Goal: Information Seeking & Learning: Understand process/instructions

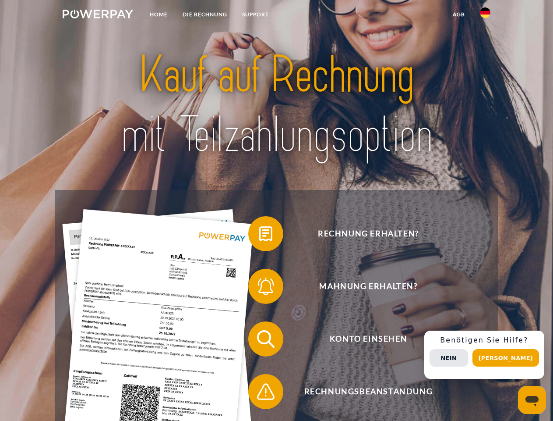
click at [98, 15] on img at bounding box center [98, 14] width 71 height 9
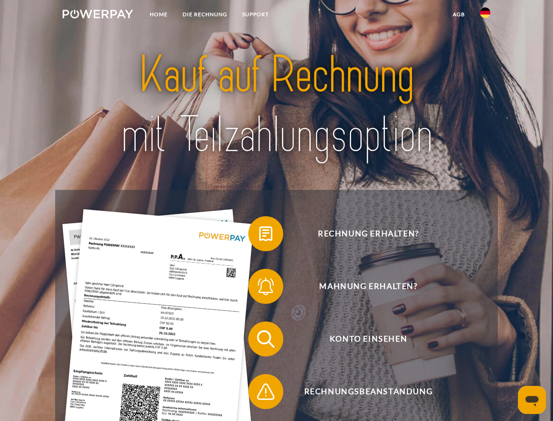
click at [486, 15] on img at bounding box center [485, 12] width 11 height 11
click at [459, 14] on link "agb" at bounding box center [459, 15] width 27 height 16
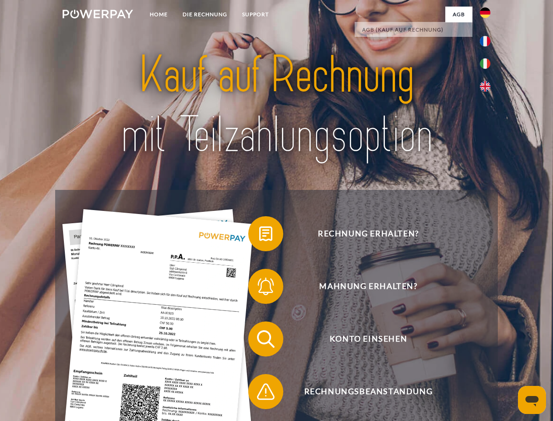
click at [259, 235] on span at bounding box center [253, 234] width 44 height 44
click at [259, 288] on span at bounding box center [253, 286] width 44 height 44
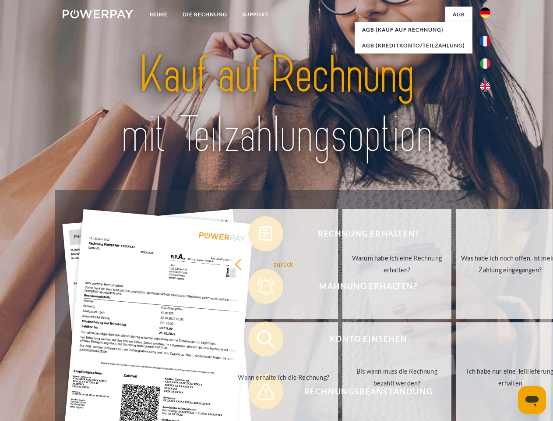
click at [343, 340] on link "Bis wann muss die Rechnung bezahlt werden?" at bounding box center [397, 377] width 109 height 110
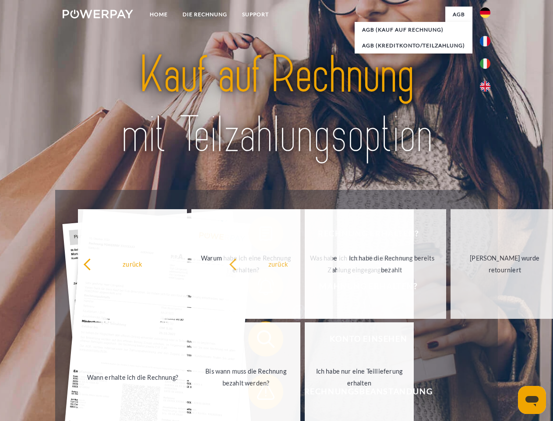
click at [259, 393] on span at bounding box center [253, 391] width 44 height 44
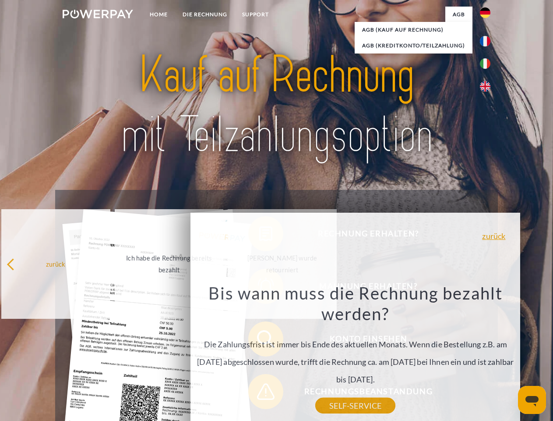
click at [488, 354] on div "Rechnung erhalten? Mahnung erhalten? Konto einsehen" at bounding box center [276, 365] width 443 height 351
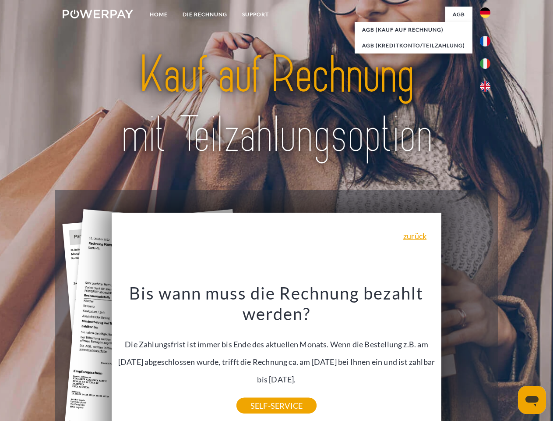
click at [466, 356] on span "Konto einsehen" at bounding box center [368, 338] width 215 height 35
click at [509, 358] on header "Home DIE RECHNUNG SUPPORT" at bounding box center [276, 302] width 553 height 605
